Goal: Check status

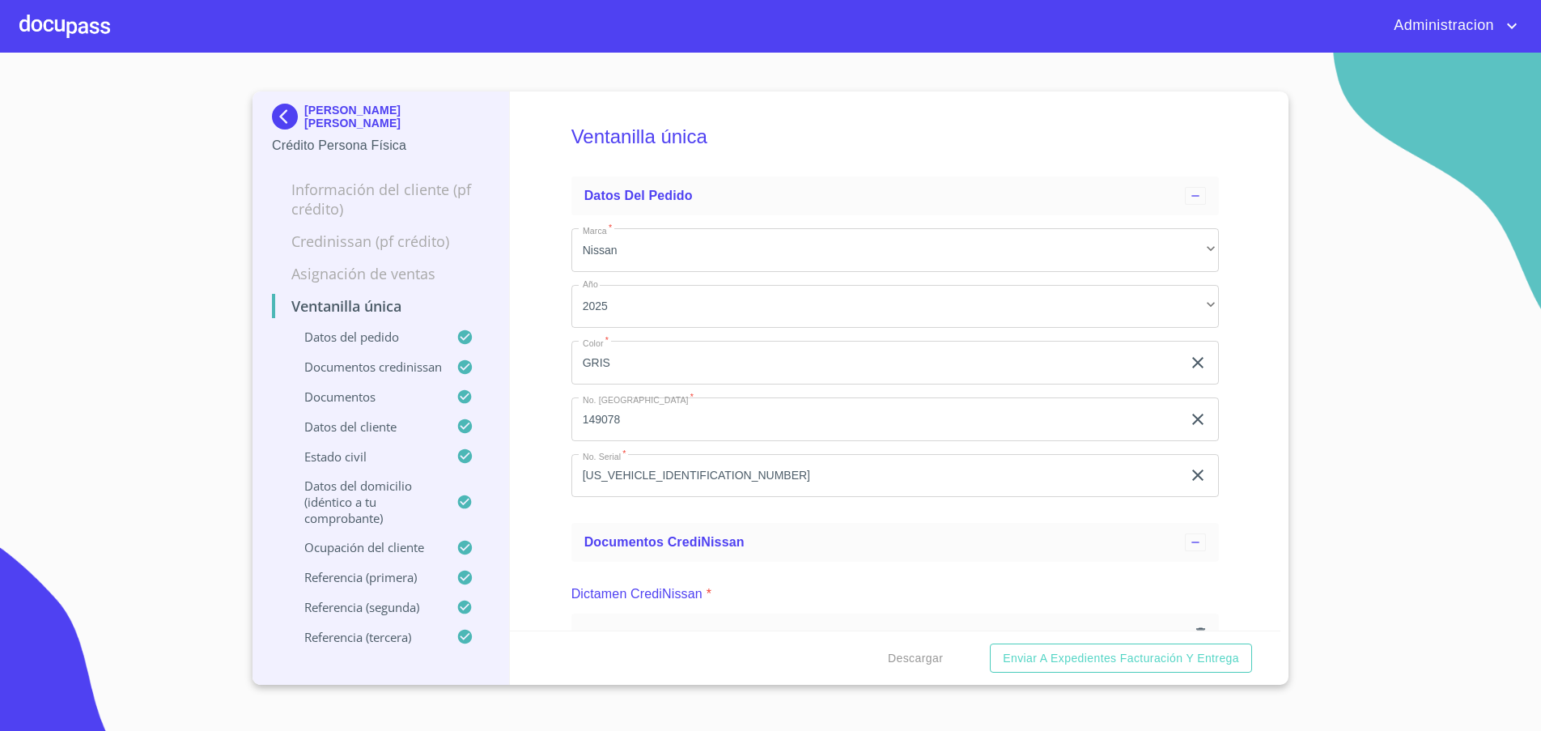
click at [280, 117] on img at bounding box center [288, 117] width 32 height 26
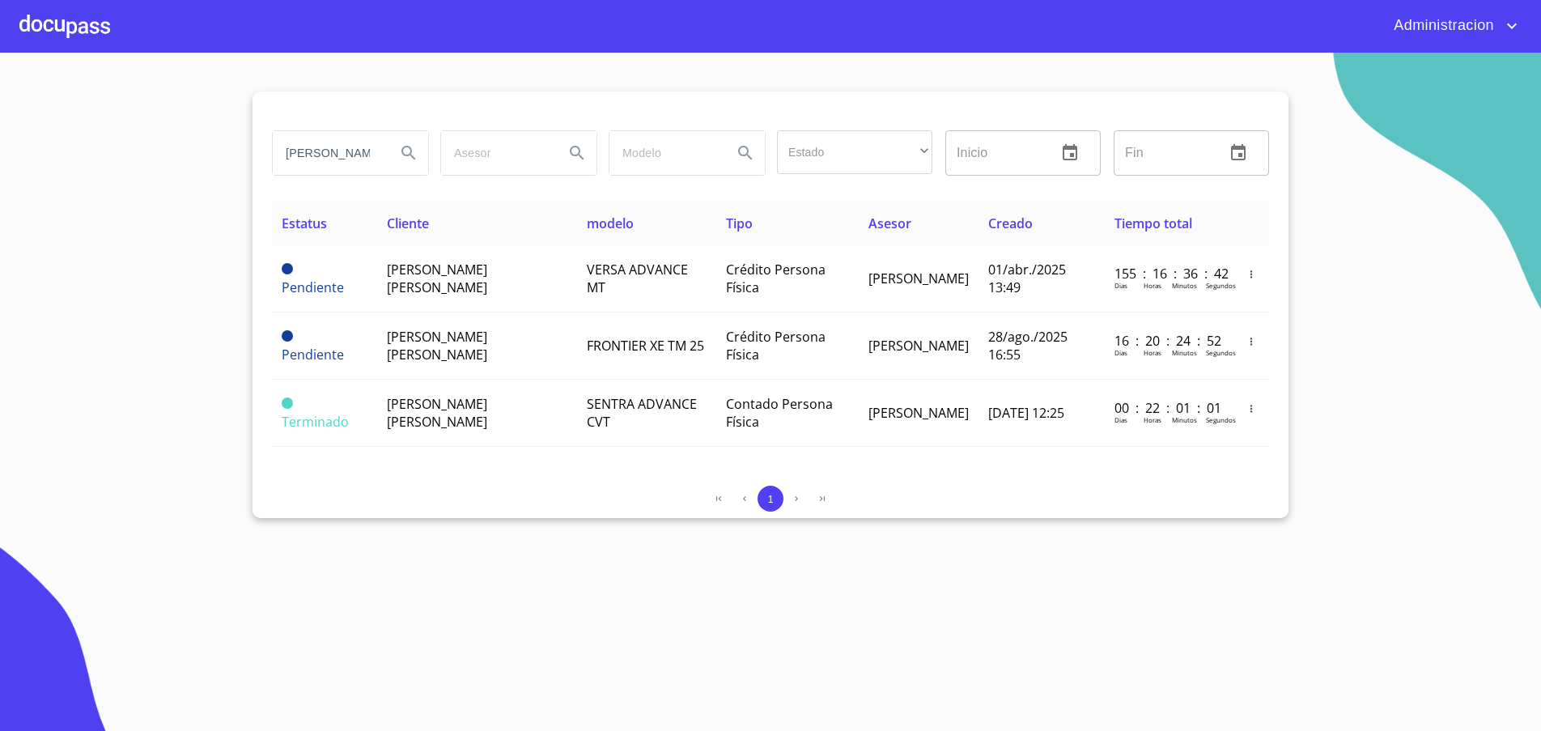
scroll to position [0, 4]
drag, startPoint x: 276, startPoint y: 151, endPoint x: 513, endPoint y: 163, distance: 237.5
click at [513, 163] on div "[PERSON_NAME] [PERSON_NAME] Estado ​ ​ Inicio ​ Fin ​" at bounding box center [770, 153] width 1010 height 58
type input "[PERSON_NAME] [PERSON_NAME]"
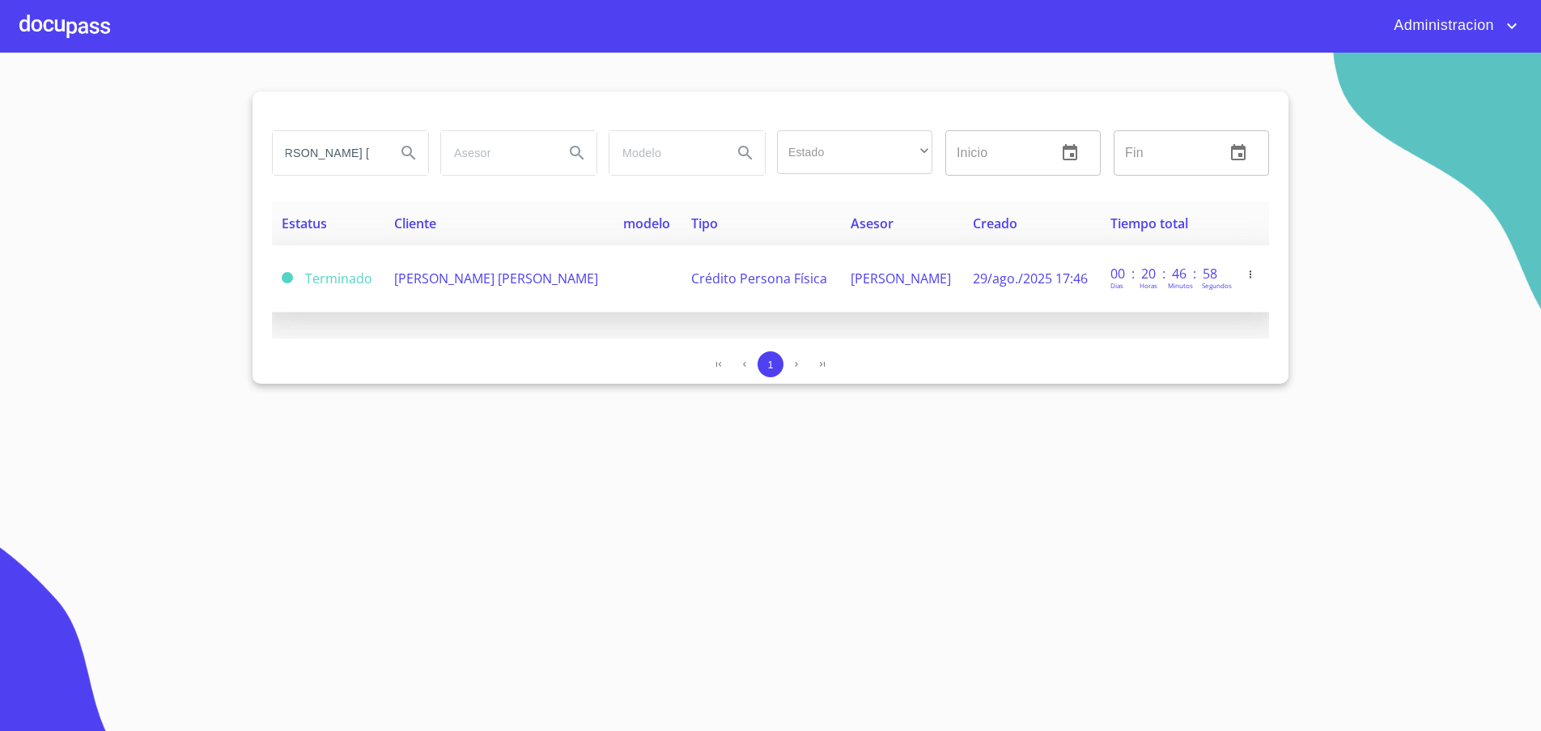
scroll to position [0, 0]
click at [446, 287] on td "[PERSON_NAME] [PERSON_NAME]" at bounding box center [498, 278] width 229 height 67
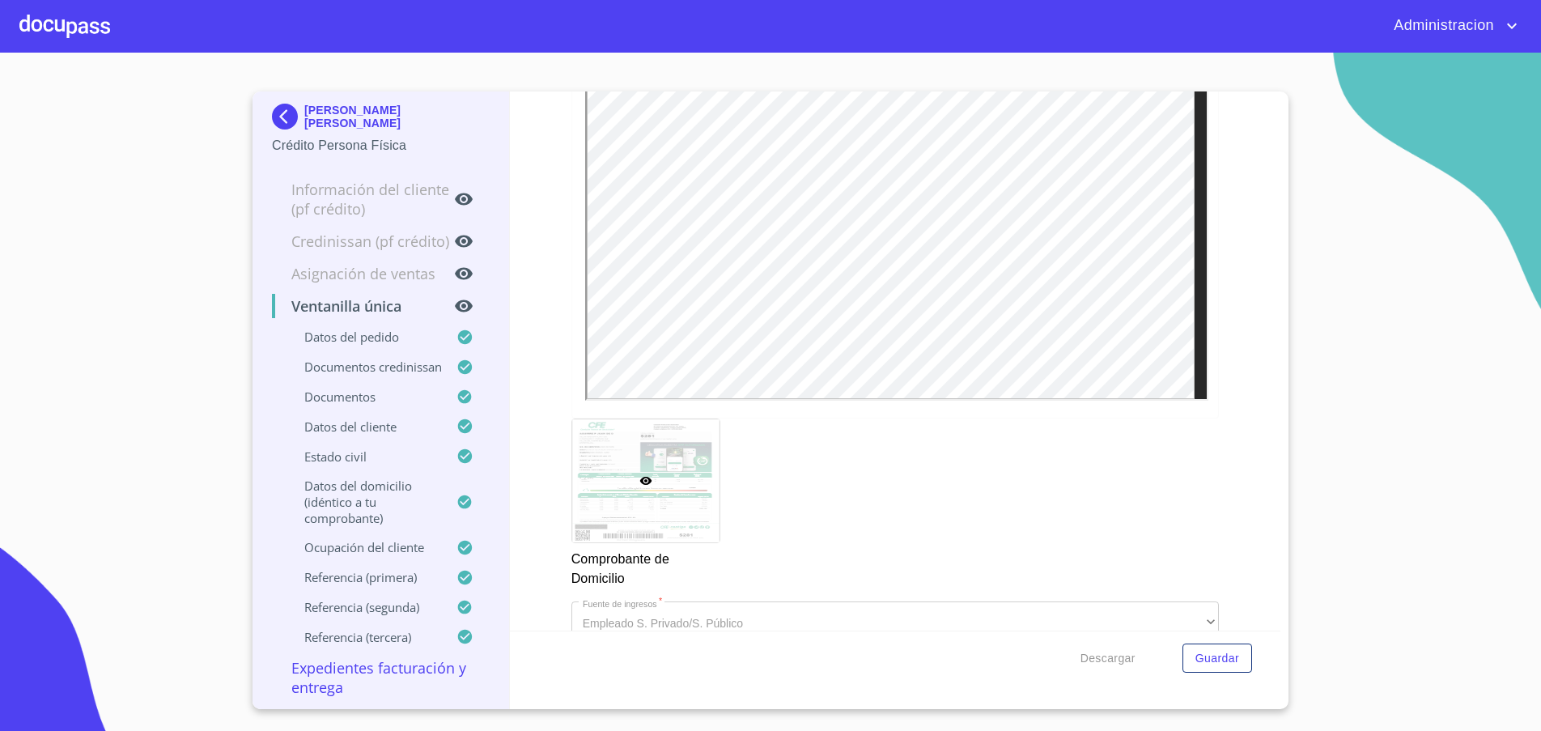
scroll to position [1482, 0]
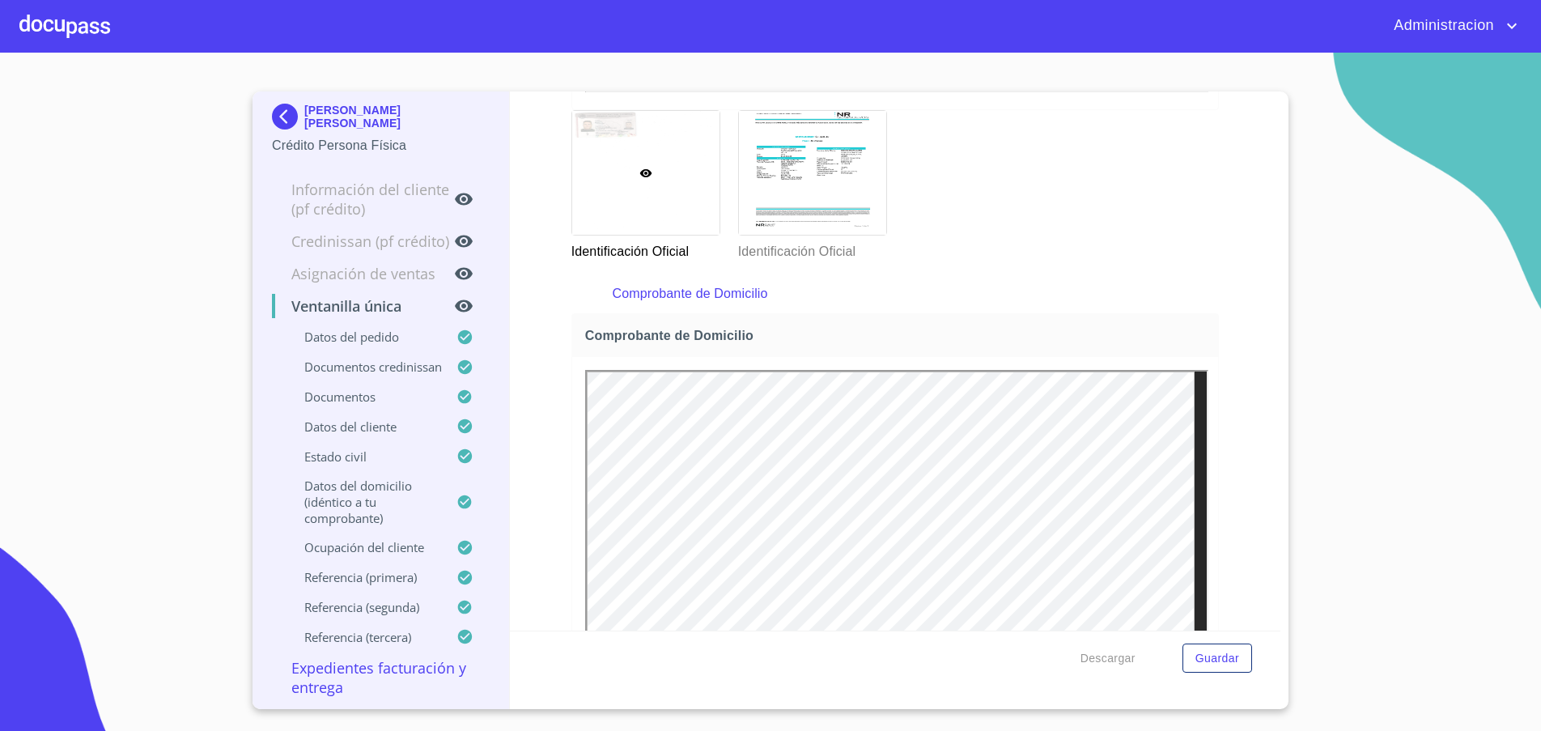
click at [297, 121] on img at bounding box center [288, 117] width 32 height 26
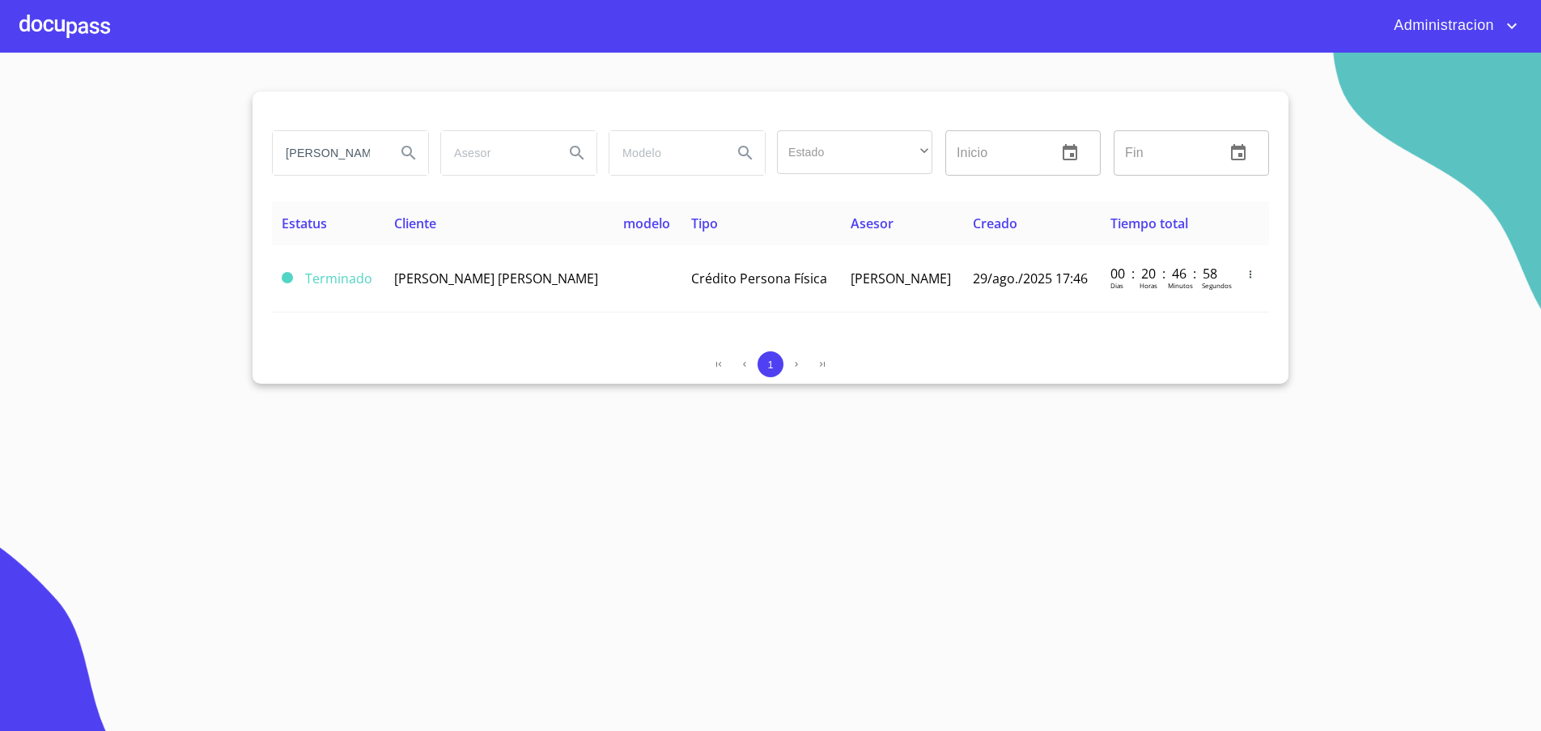
click at [286, 149] on input "juan de dios aguirre" at bounding box center [328, 153] width 110 height 44
click at [403, 155] on icon "Search" at bounding box center [408, 153] width 14 height 14
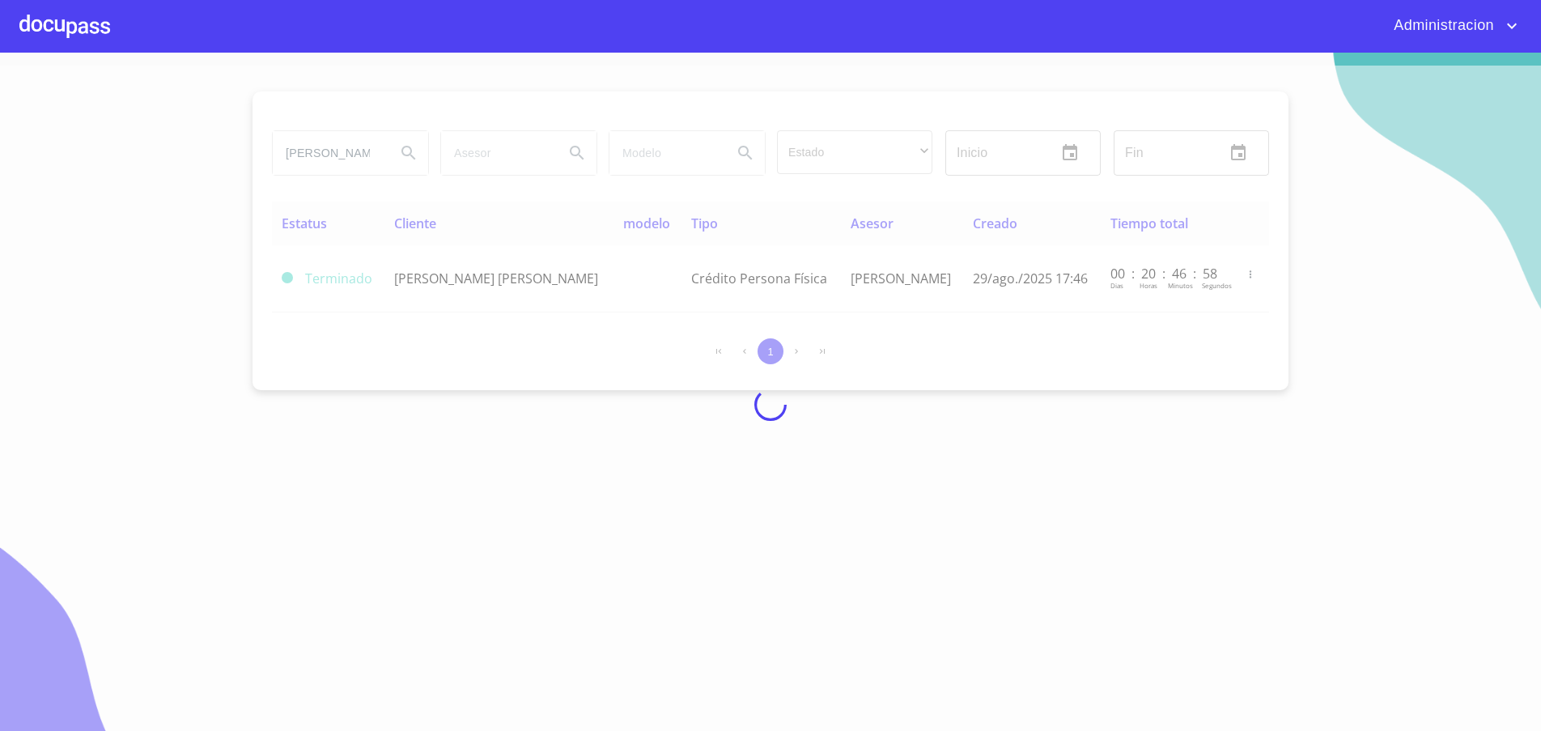
type button "juan de dios aguirre"
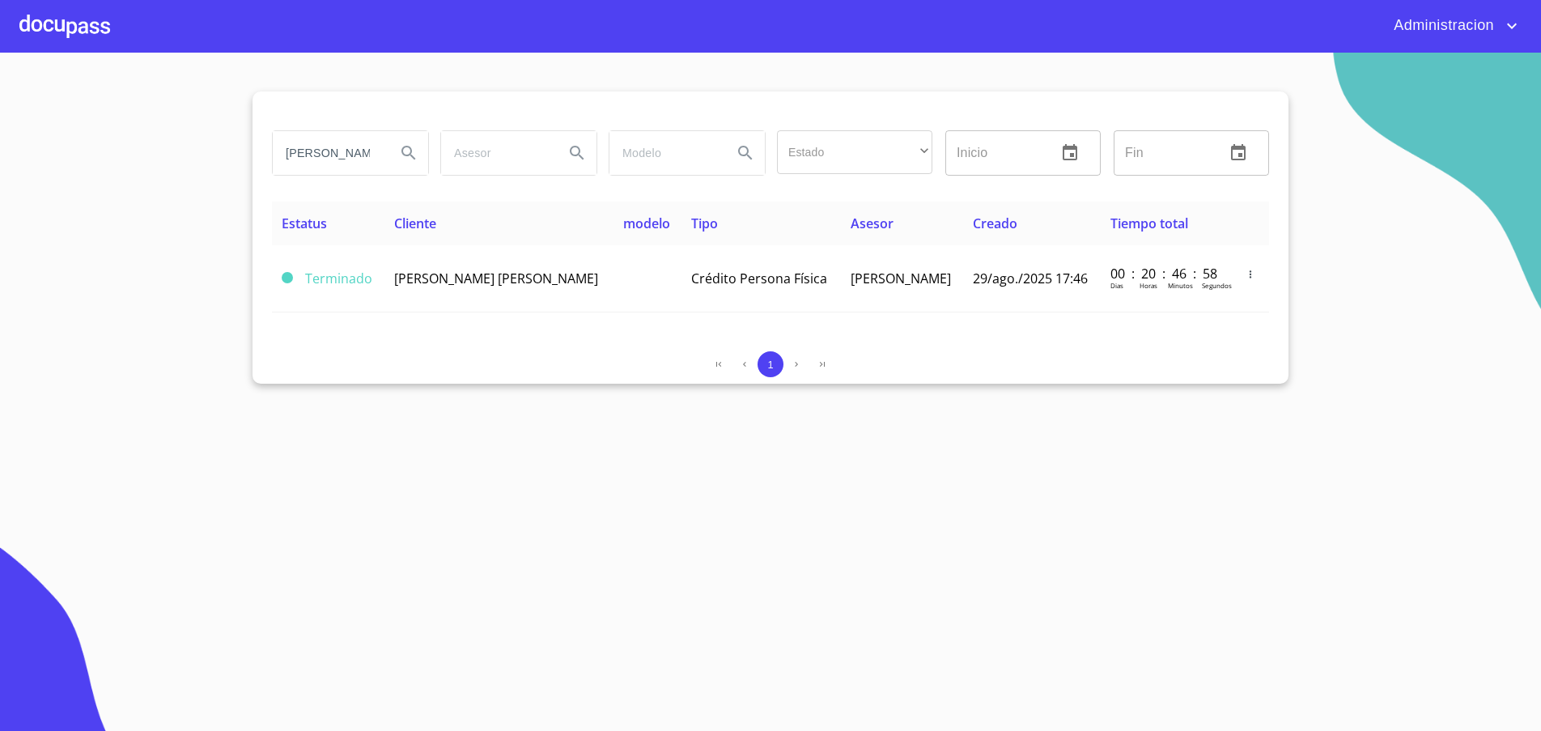
scroll to position [0, 21]
drag, startPoint x: 282, startPoint y: 155, endPoint x: 448, endPoint y: 156, distance: 166.7
click at [448, 156] on div "juan de dios aguirre Estado ​ ​ Inicio ​ Fin ​" at bounding box center [770, 153] width 1010 height 58
type input "ENRIQUE OCHOA LUNA"
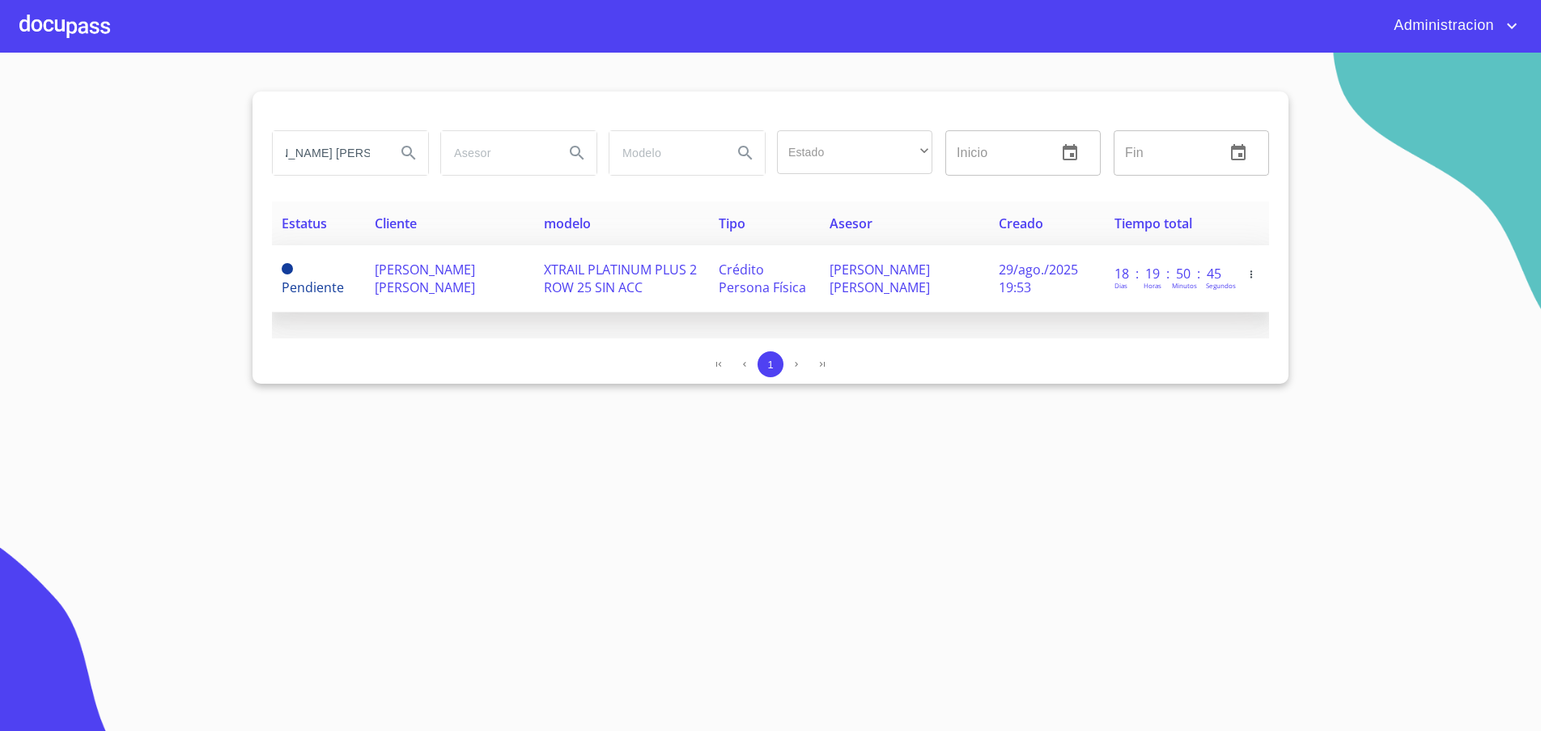
click at [544, 281] on span "XTRAIL PLATINUM PLUS 2 ROW 25 SIN ACC" at bounding box center [620, 279] width 153 height 36
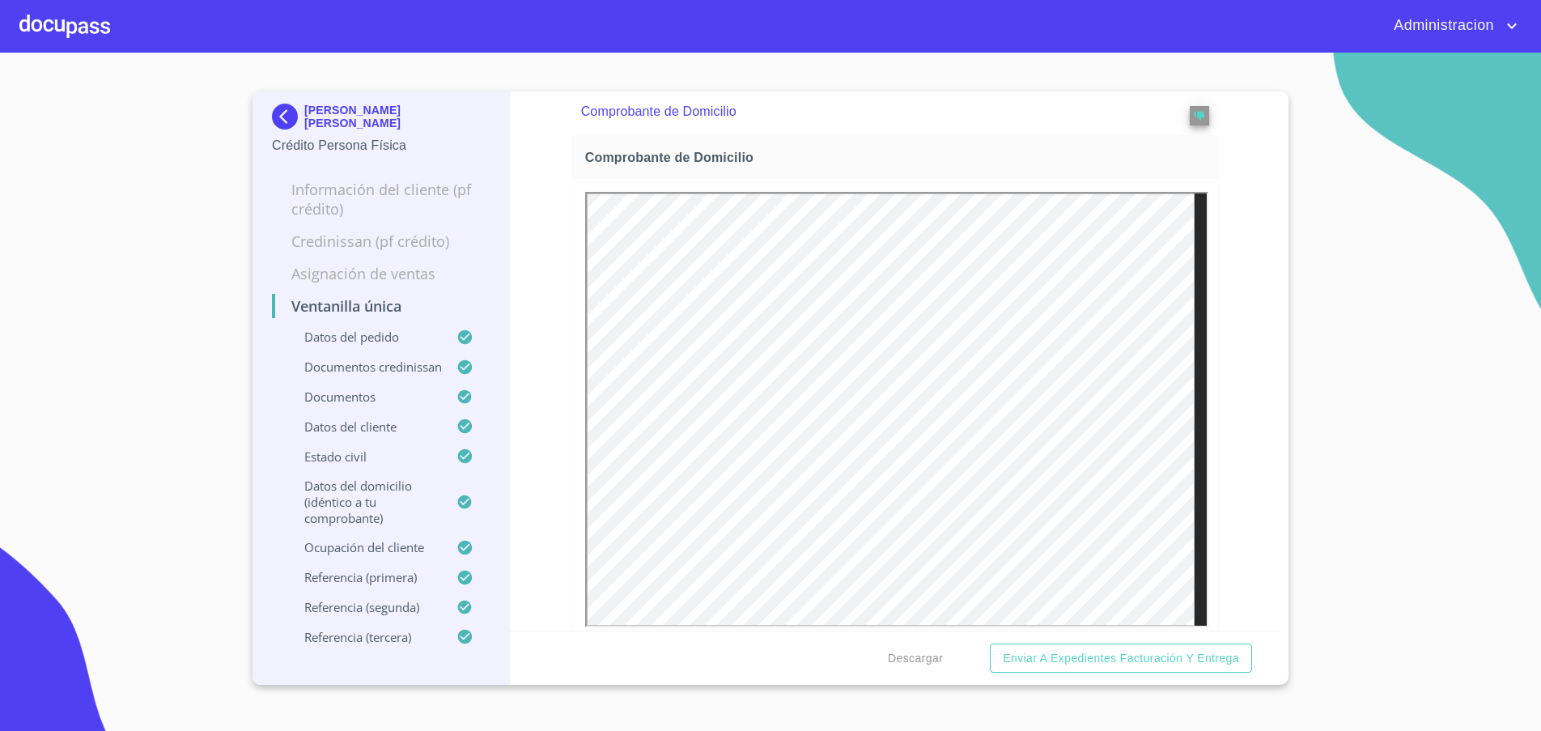
scroll to position [1619, 0]
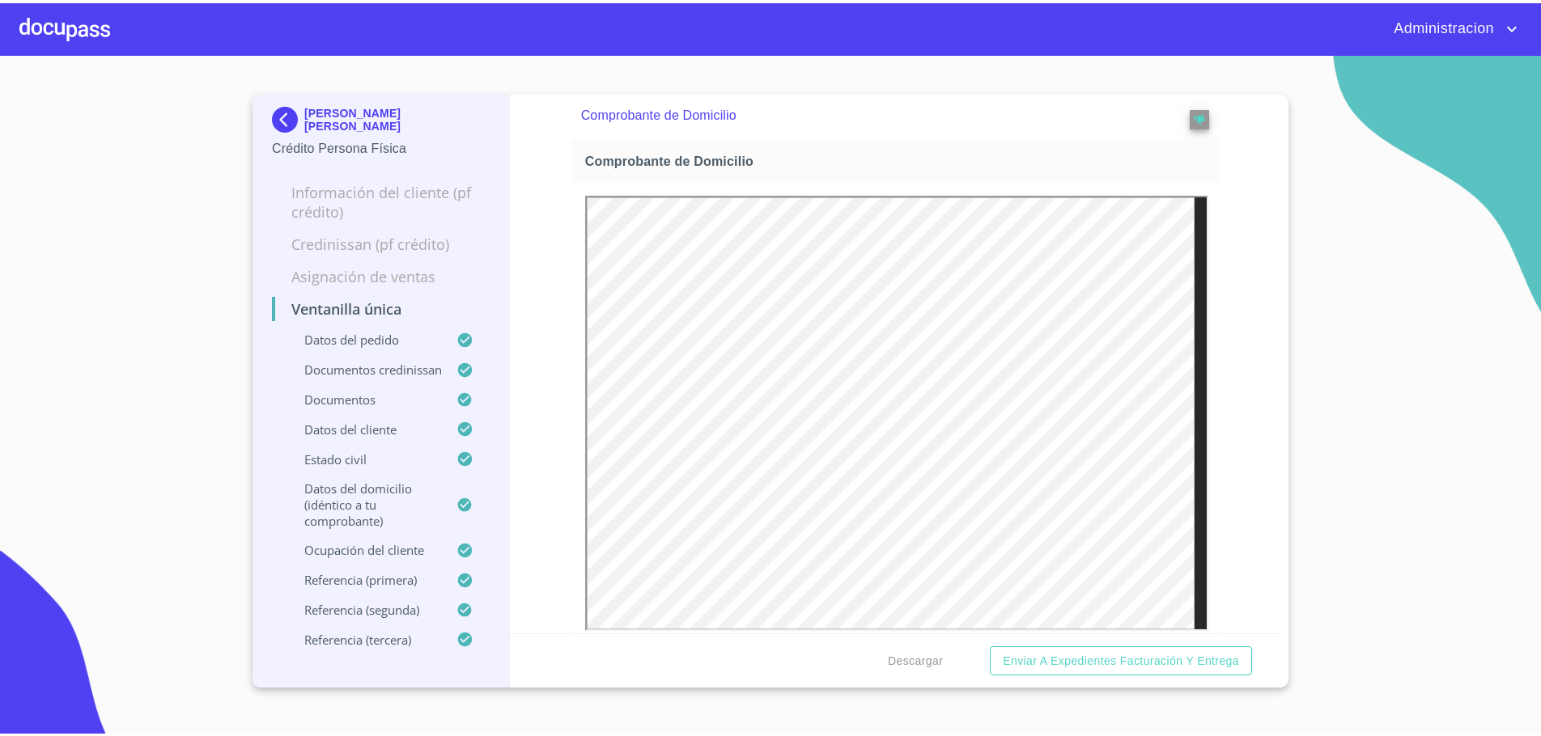
scroll to position [12, 0]
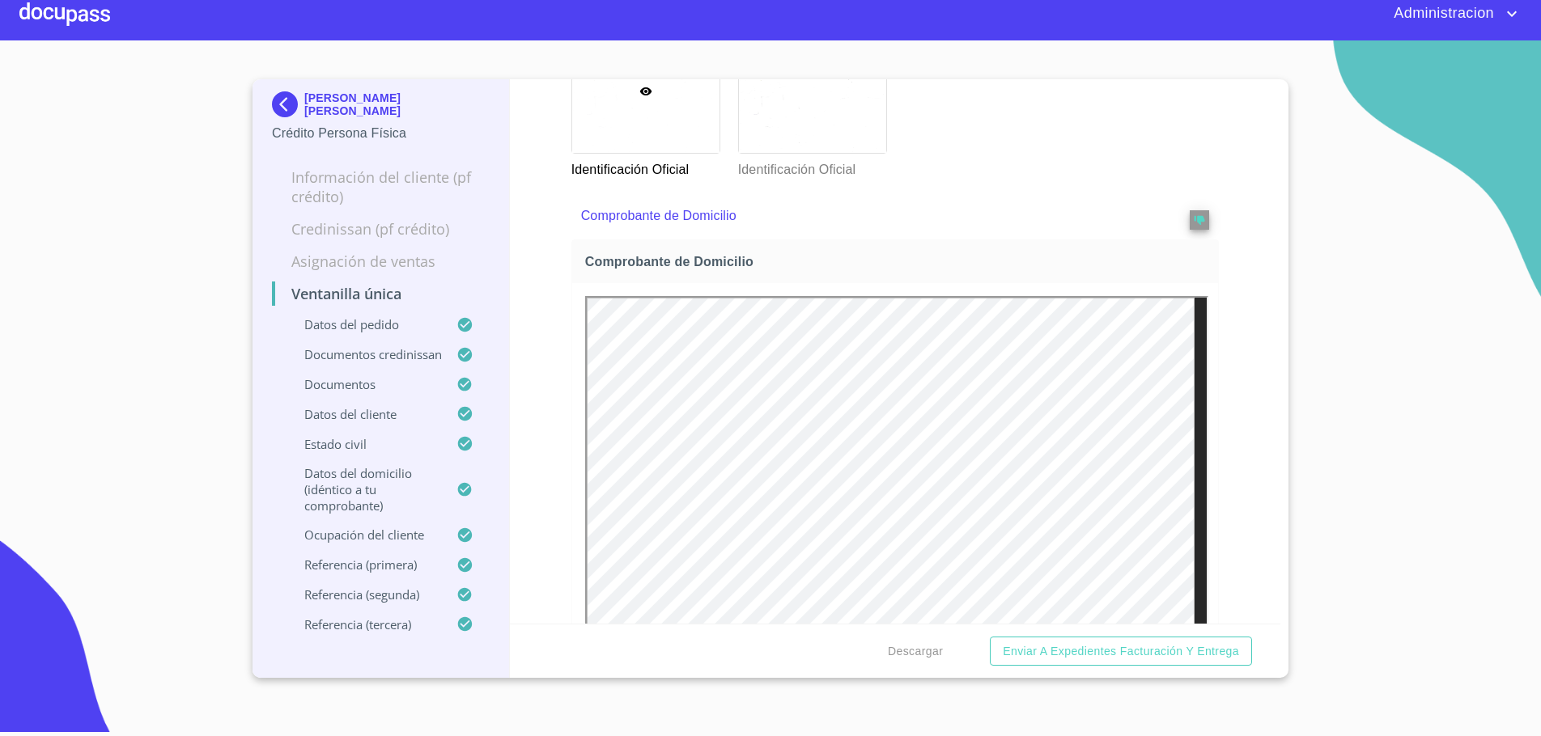
click at [289, 100] on img at bounding box center [288, 104] width 32 height 26
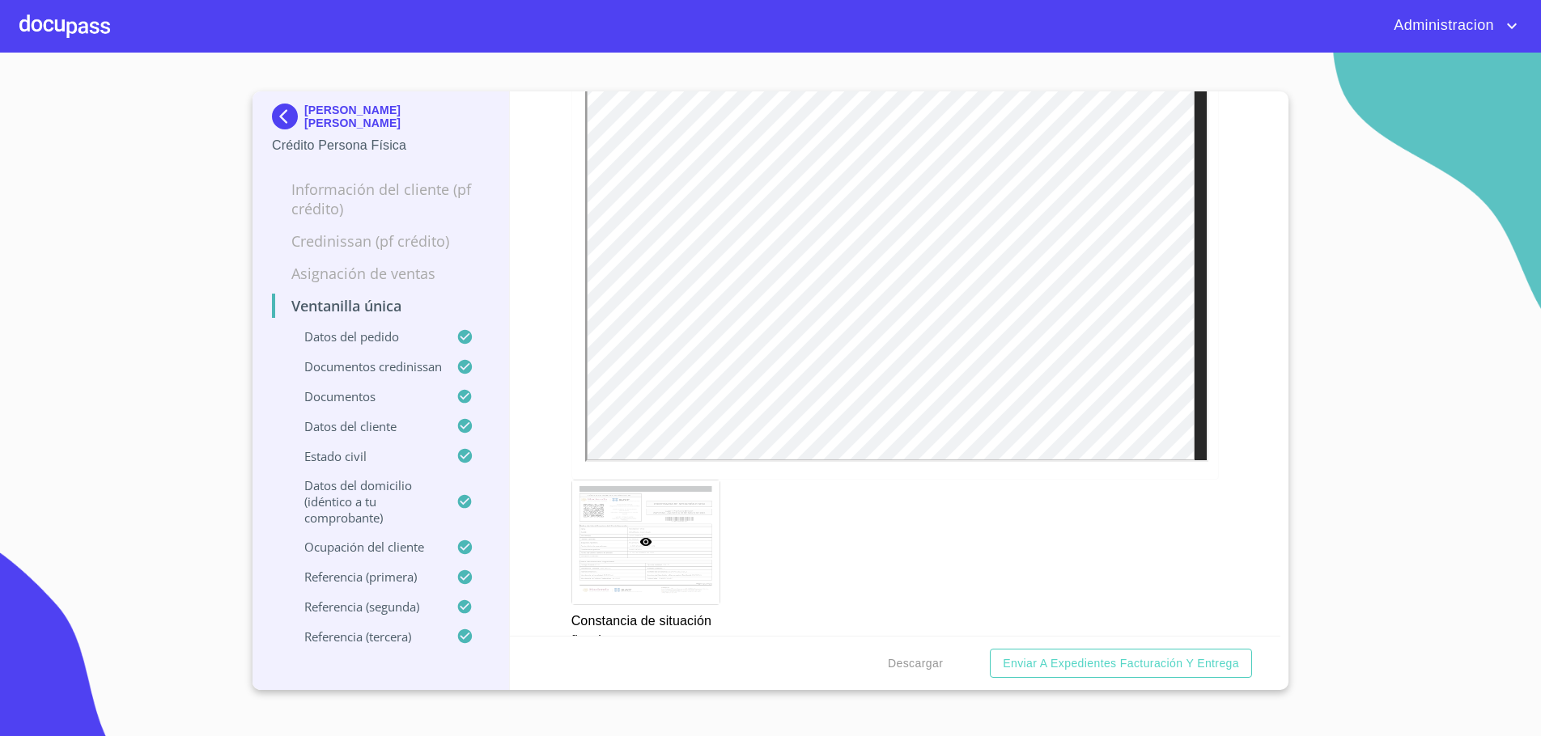
scroll to position [5989, 0]
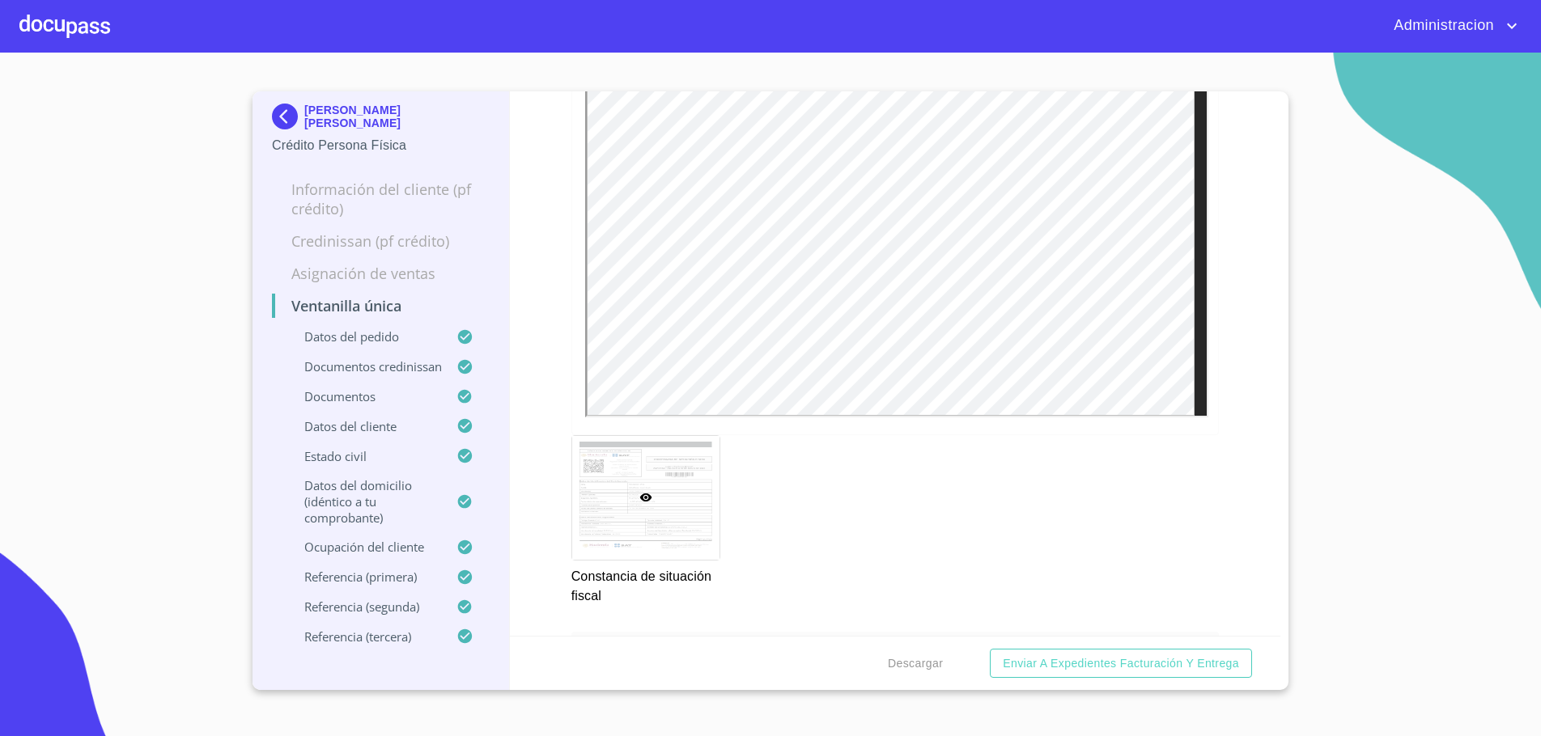
click at [638, 482] on div at bounding box center [645, 497] width 147 height 123
